Goal: Find specific page/section: Find specific page/section

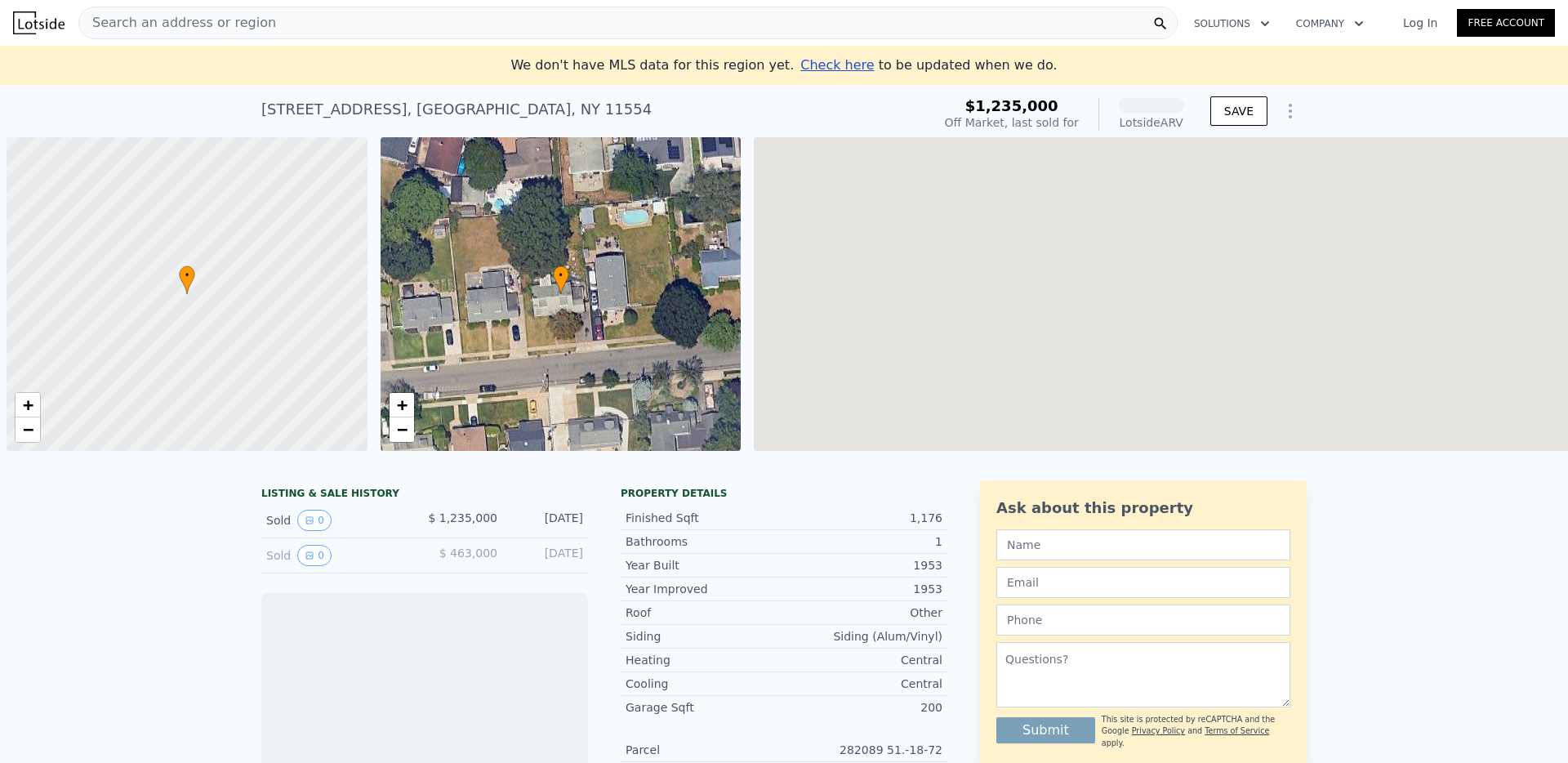
scroll to position [0, 7]
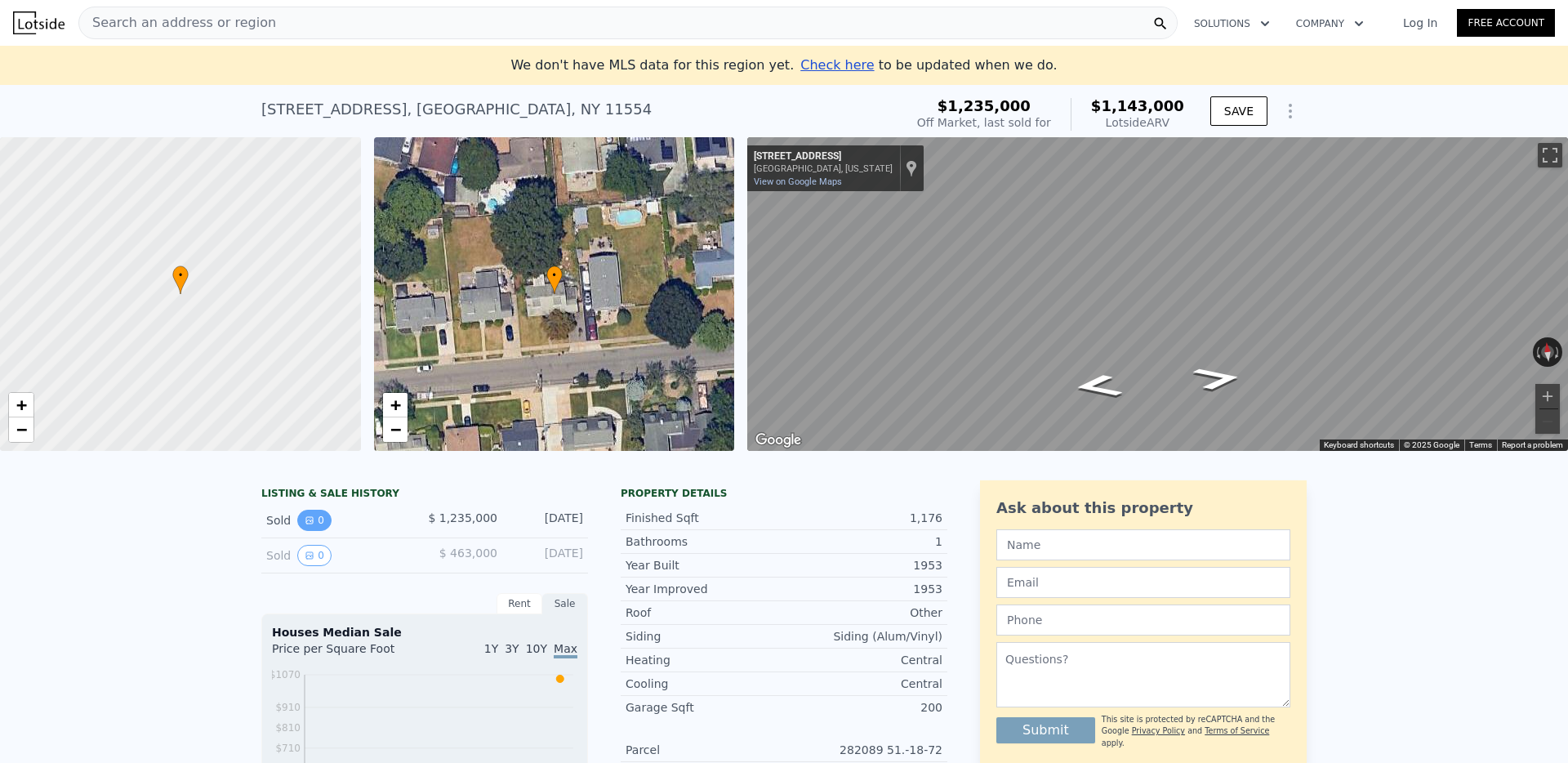
click at [316, 519] on button "0" at bounding box center [314, 520] width 34 height 21
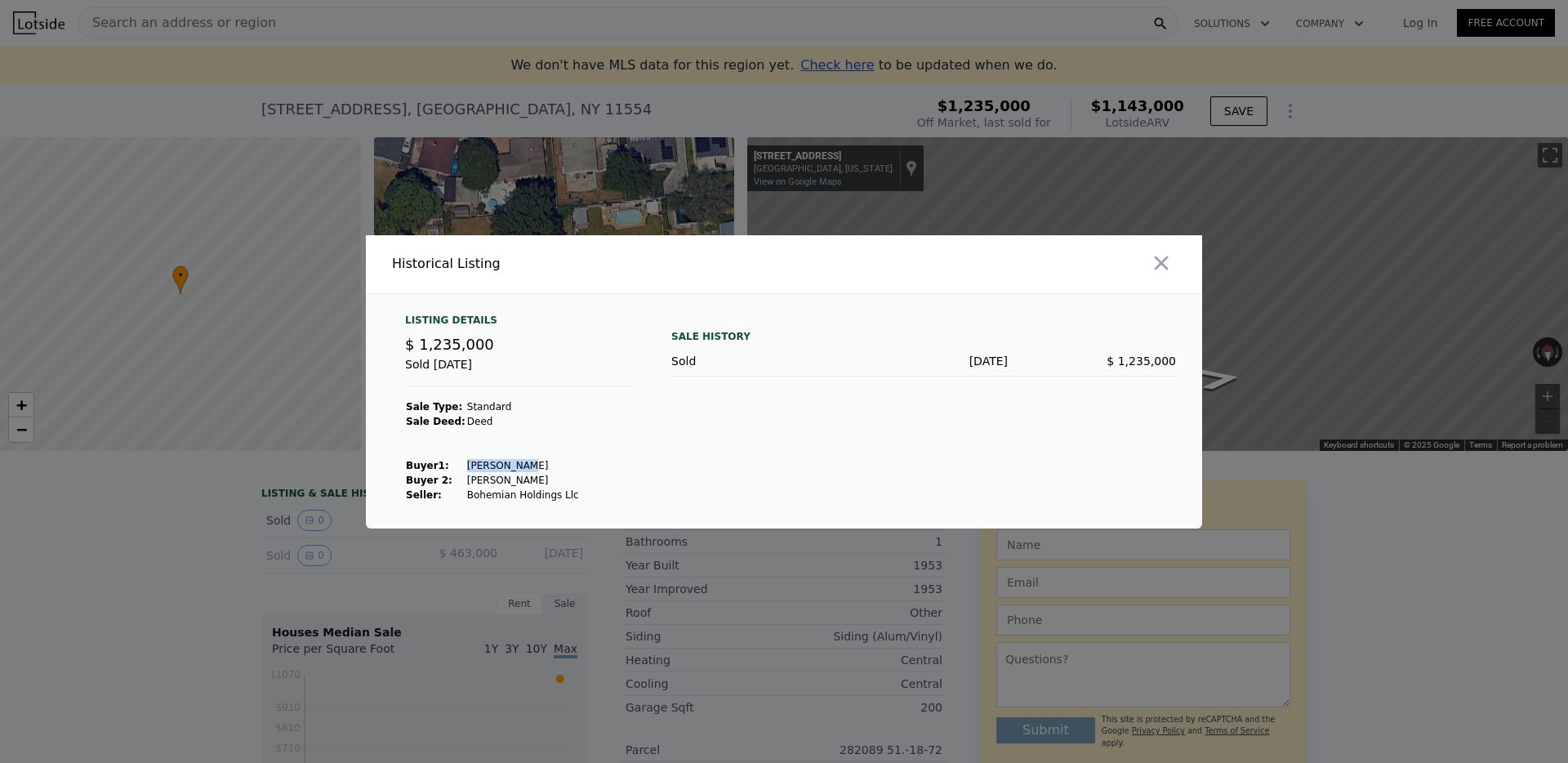
drag, startPoint x: 459, startPoint y: 464, endPoint x: 524, endPoint y: 465, distance: 65.0
click at [524, 465] on td "[PERSON_NAME]" at bounding box center [523, 466] width 113 height 15
copy td "[PERSON_NAME]"
click at [303, 483] on div at bounding box center [784, 381] width 1568 height 763
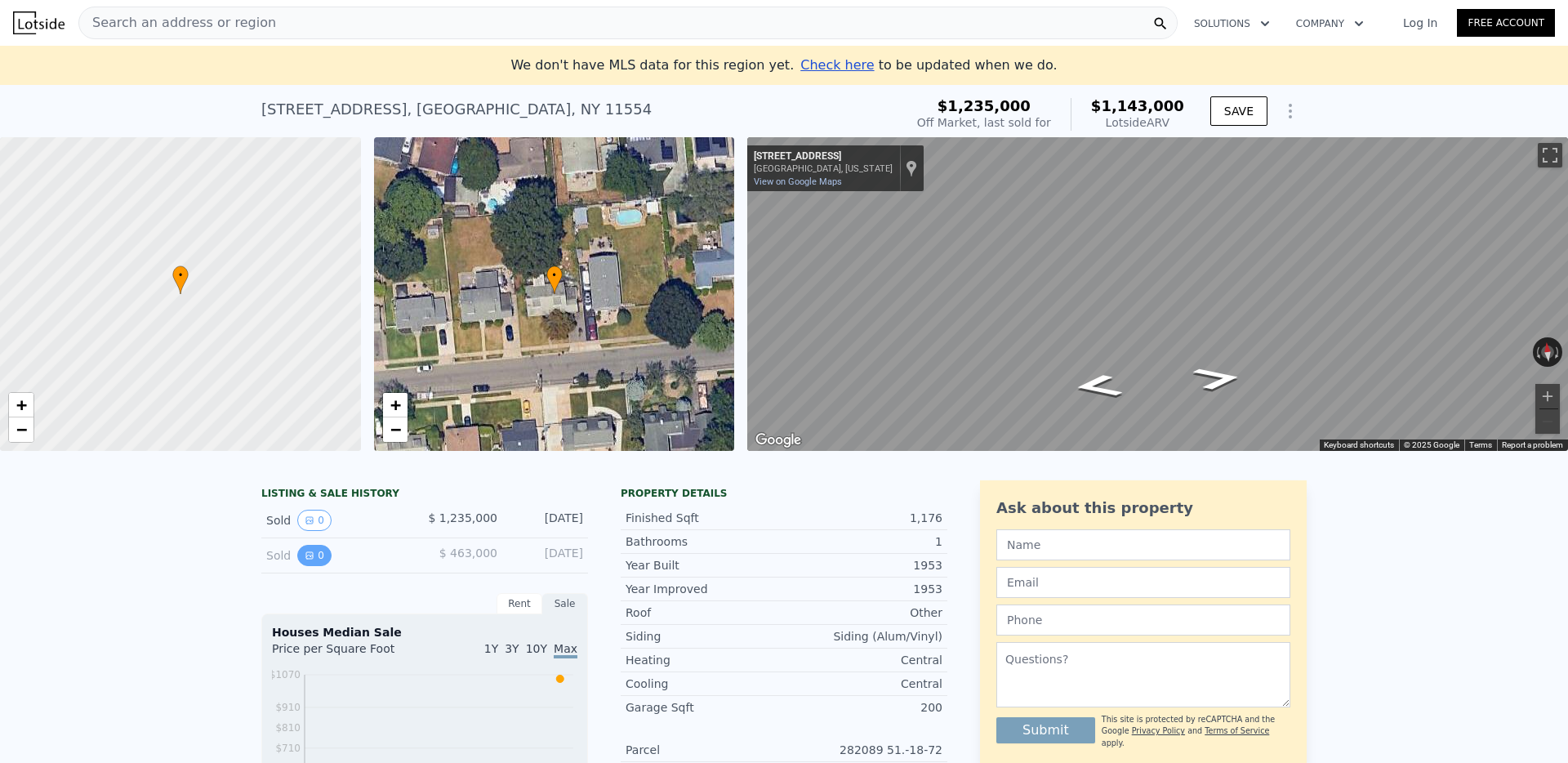
click at [305, 557] on icon "View historical data" at bounding box center [310, 555] width 10 height 10
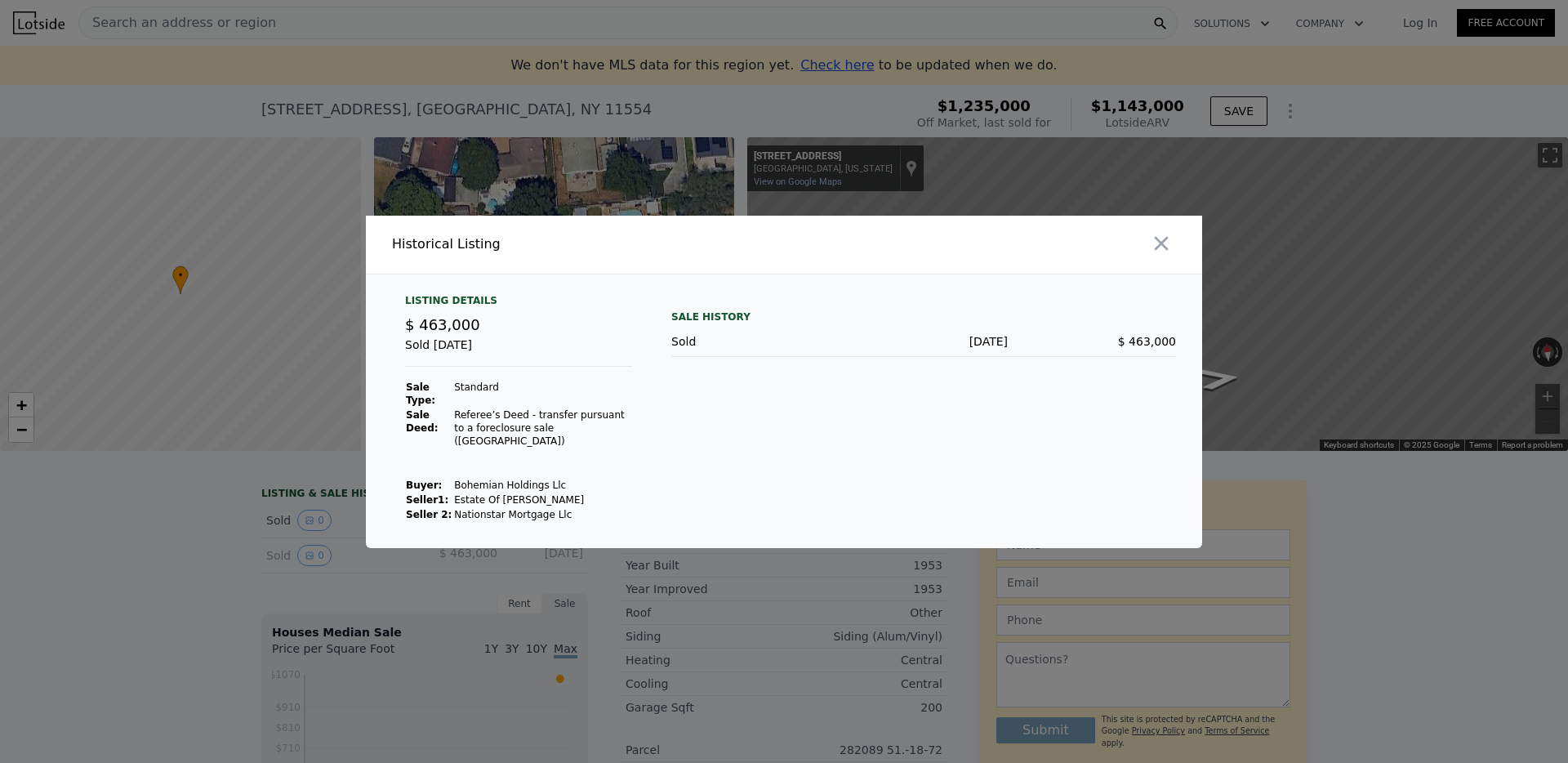
click at [286, 573] on div at bounding box center [784, 381] width 1568 height 763
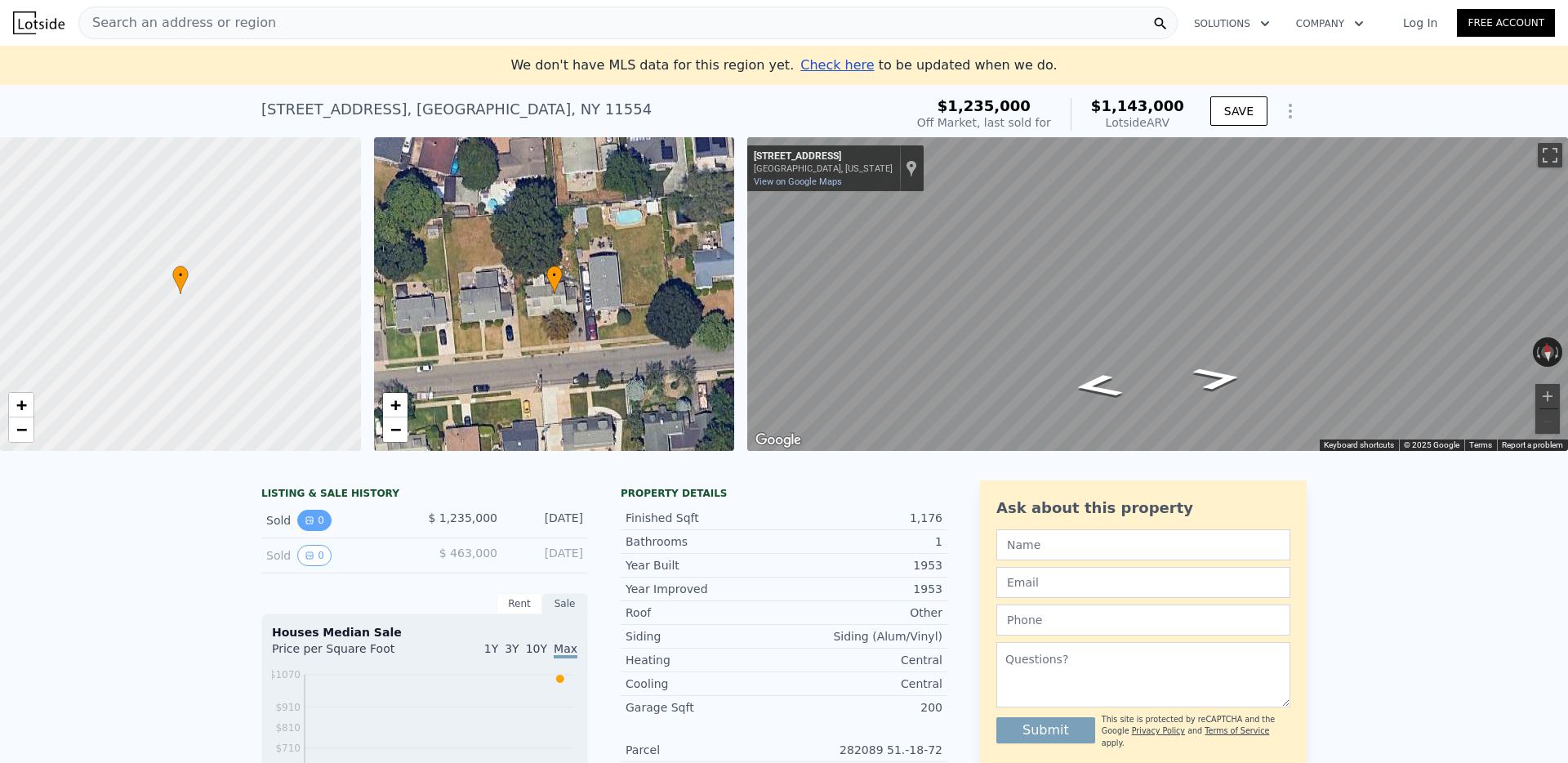
click at [320, 511] on button "0" at bounding box center [314, 520] width 34 height 21
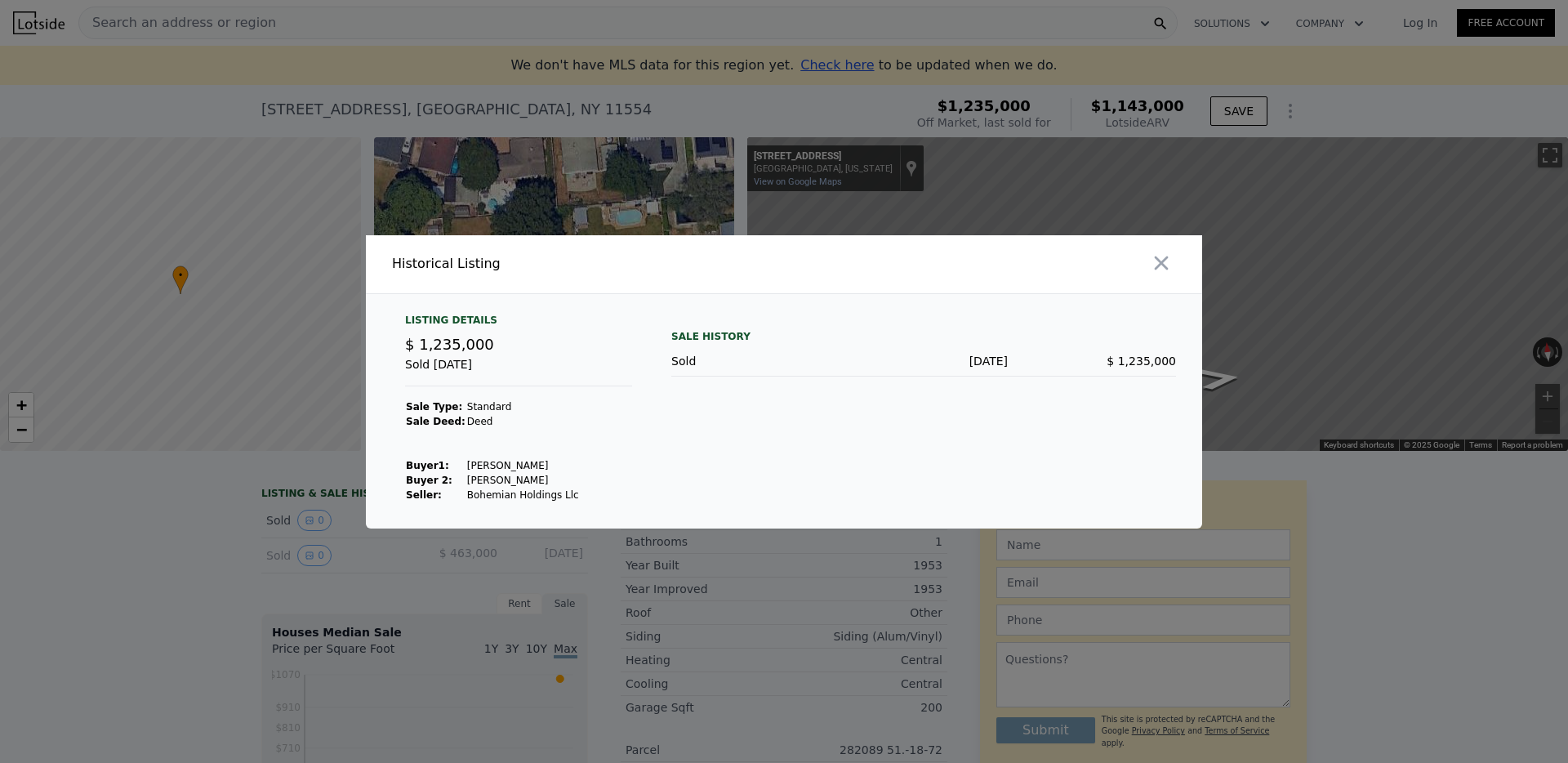
click at [273, 561] on div at bounding box center [784, 381] width 1568 height 763
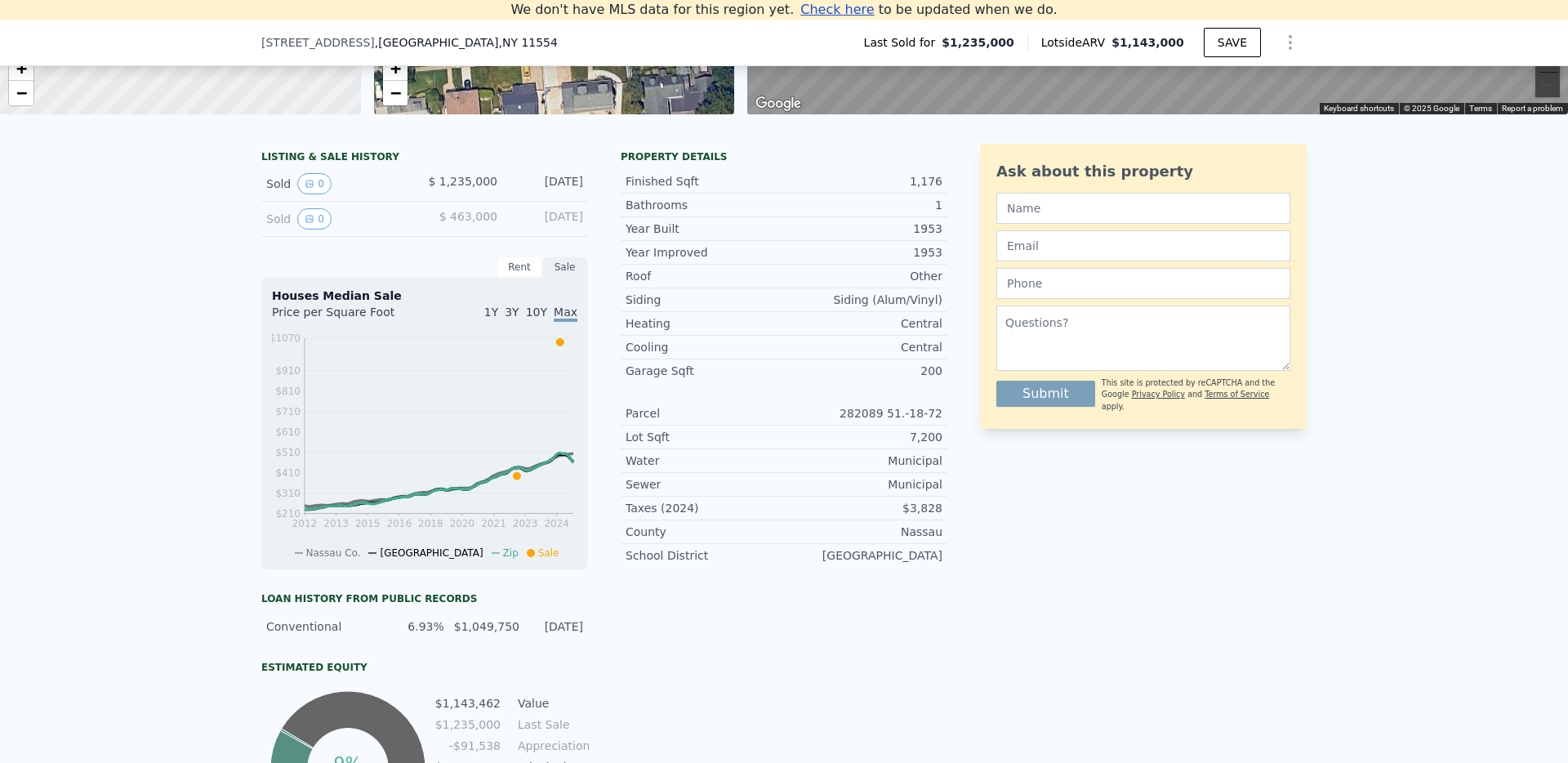
scroll to position [19, 0]
